Goal: Find specific page/section: Find specific page/section

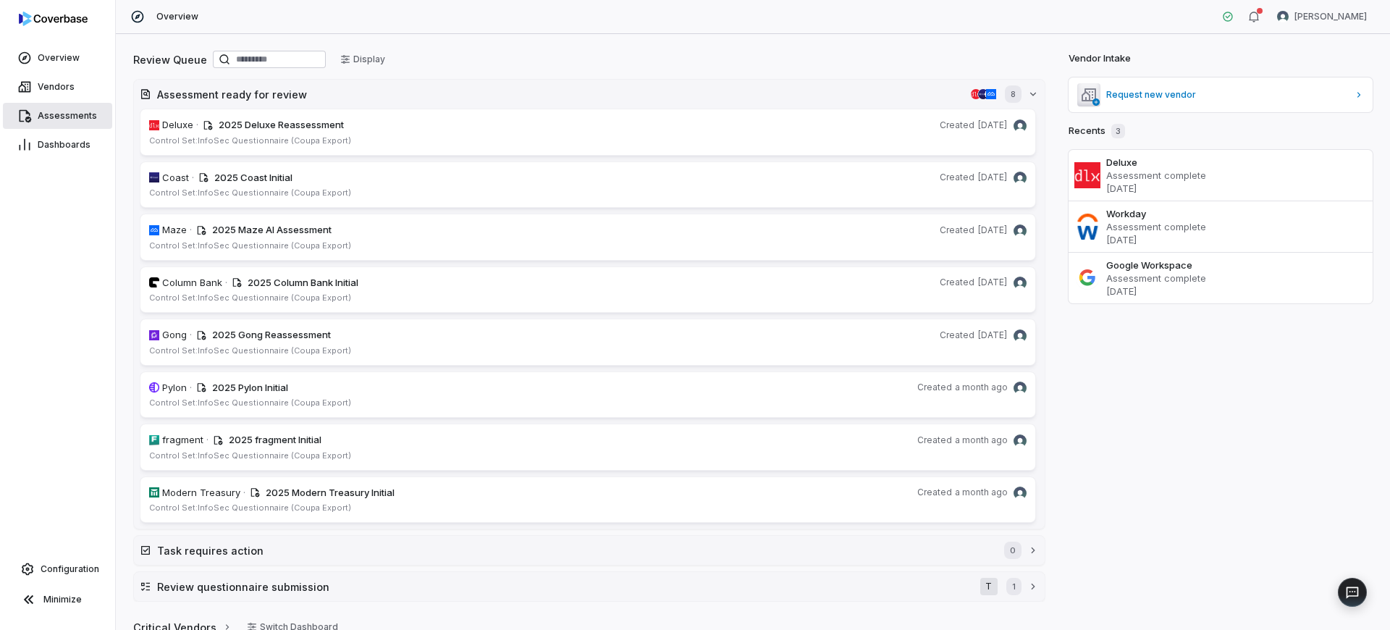
click at [75, 115] on span "Assessments" at bounding box center [67, 116] width 59 height 12
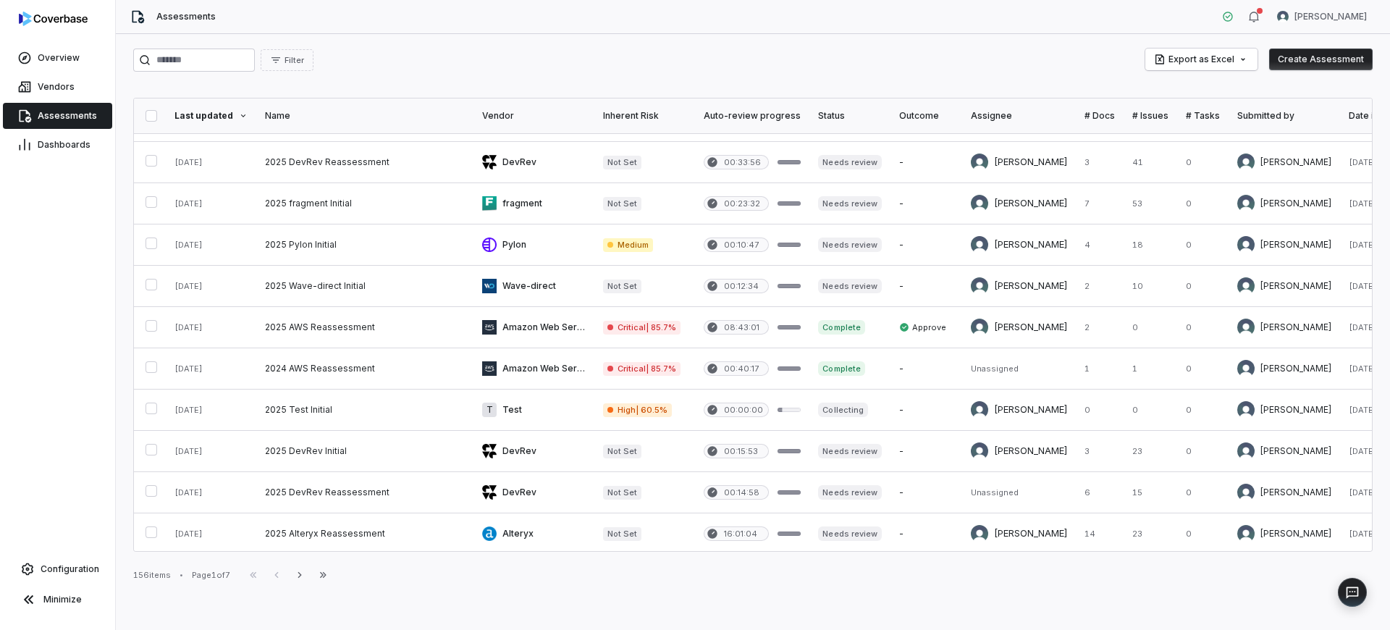
scroll to position [613, 0]
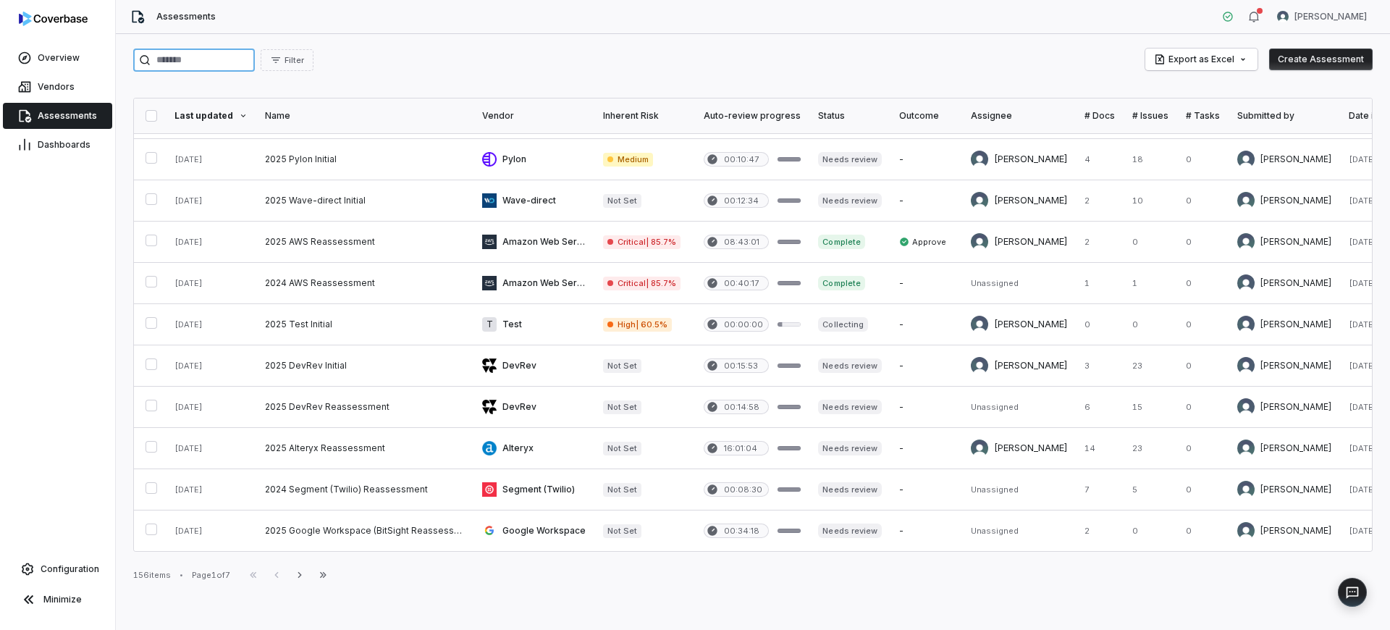
click at [164, 63] on input "search" at bounding box center [194, 59] width 122 height 23
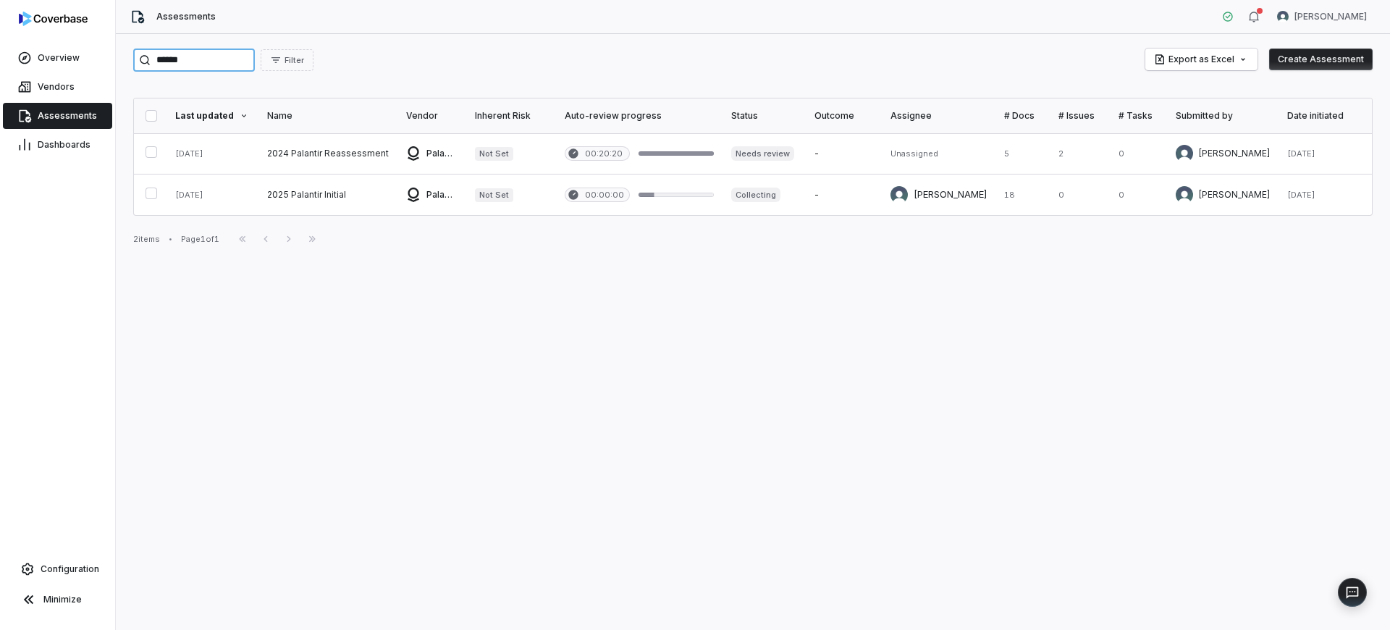
type input "******"
